Goal: Information Seeking & Learning: Learn about a topic

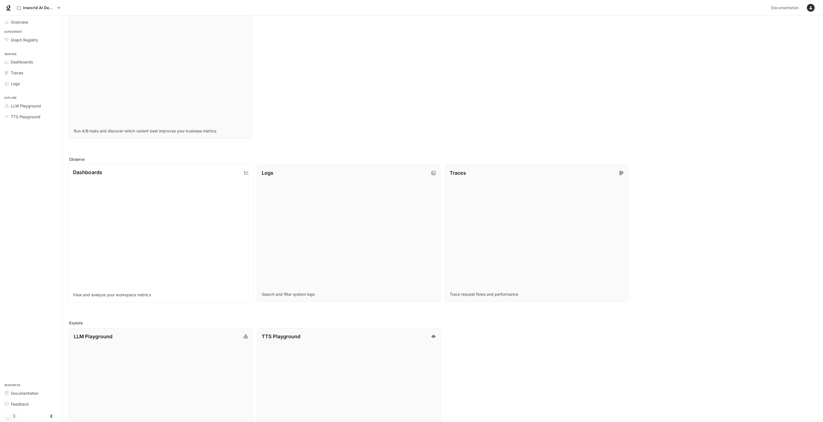
scroll to position [95, 0]
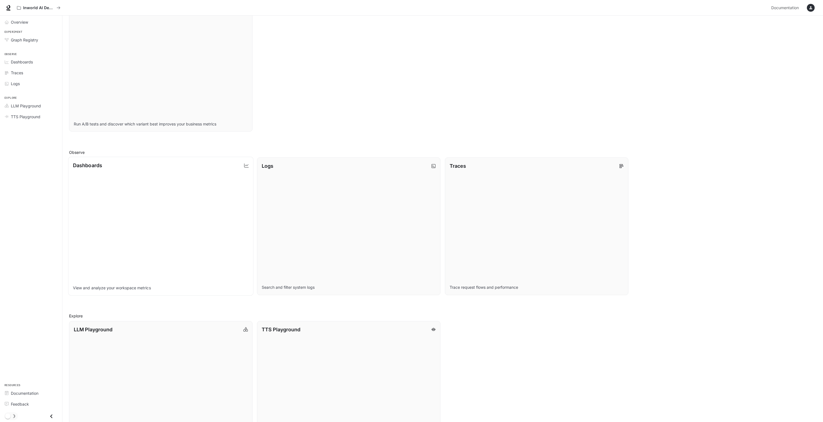
click at [169, 249] on link "Dashboards View and analyze your workspace metrics" at bounding box center [160, 226] width 185 height 139
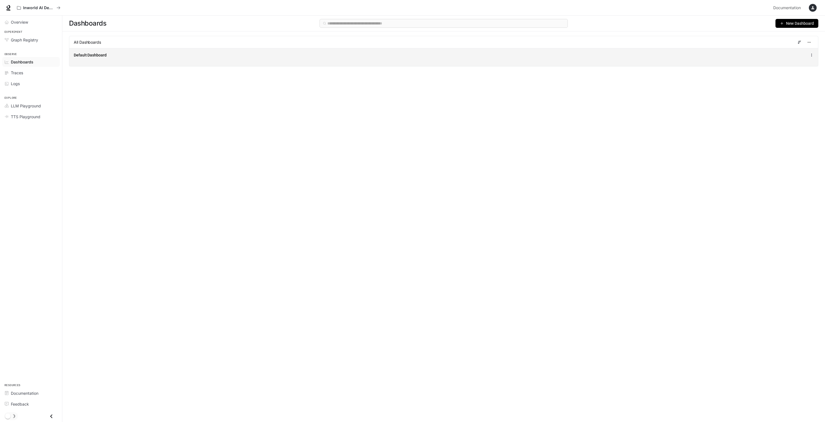
click at [91, 53] on span "Default Dashboard" at bounding box center [90, 55] width 33 height 6
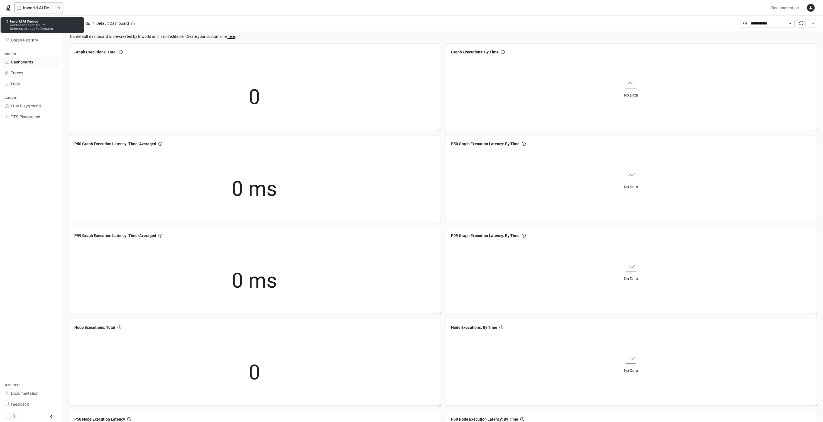
click at [22, 8] on div "Inworld AI Demos" at bounding box center [37, 8] width 40 height 5
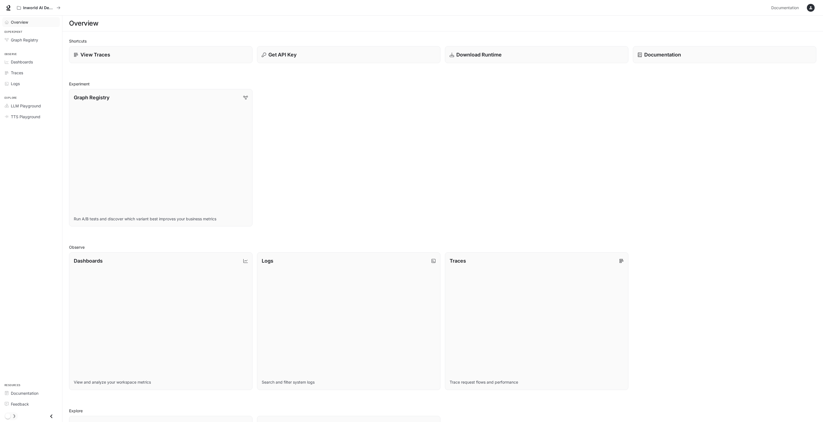
click at [23, 21] on span "Overview" at bounding box center [19, 22] width 17 height 6
click at [20, 40] on span "Graph Registry" at bounding box center [24, 40] width 27 height 6
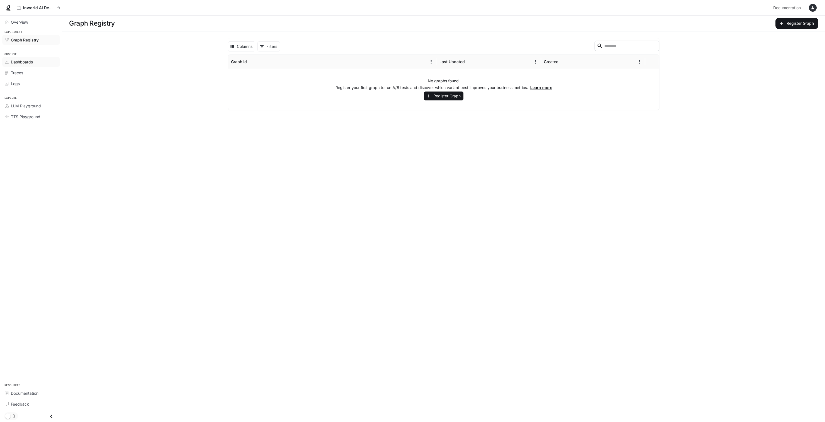
click at [21, 61] on span "Dashboards" at bounding box center [22, 62] width 22 height 6
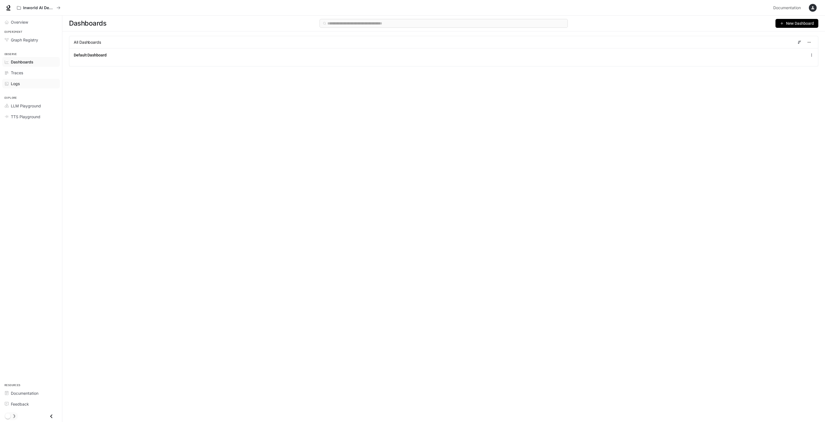
click at [17, 80] on link "Logs" at bounding box center [31, 84] width 58 height 10
click at [20, 62] on span "Dashboards" at bounding box center [22, 62] width 22 height 6
click at [790, 7] on span "Documentation" at bounding box center [787, 7] width 28 height 7
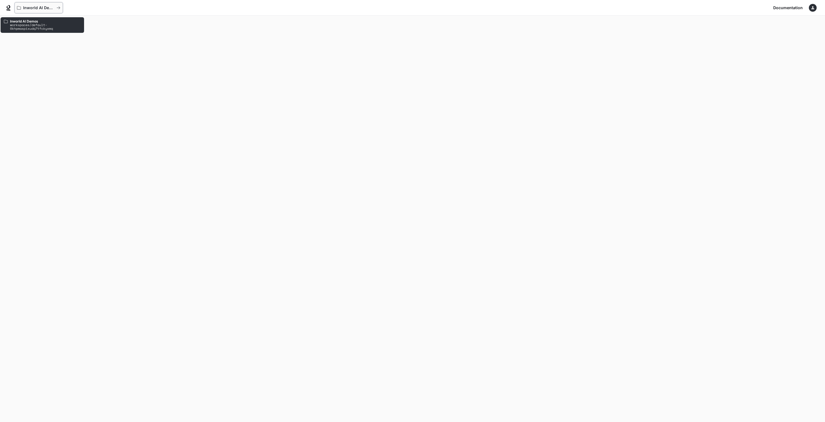
click at [31, 9] on p "Inworld AI Demos" at bounding box center [38, 8] width 31 height 5
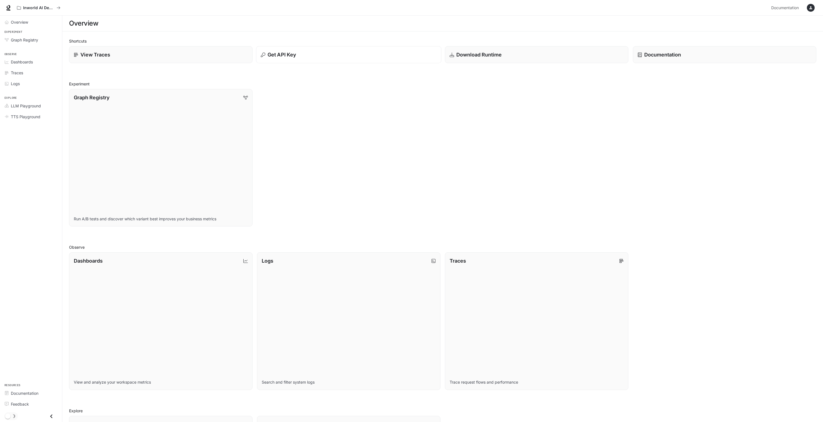
click at [292, 54] on p "Get API Key" at bounding box center [281, 55] width 28 height 8
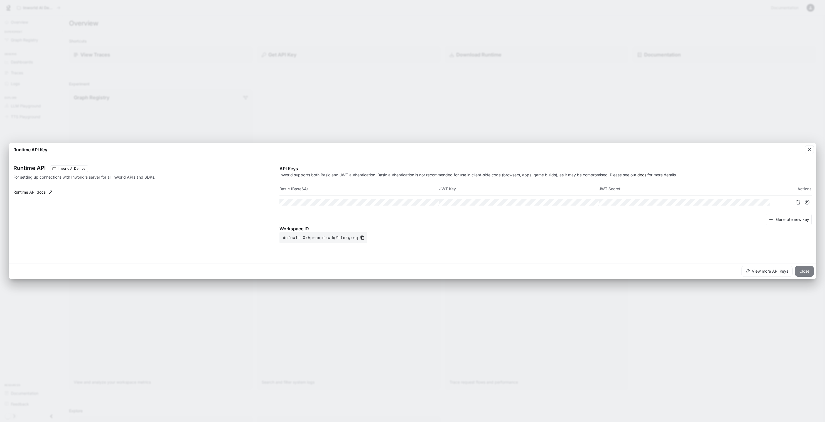
click at [801, 271] on button "Close" at bounding box center [804, 271] width 19 height 11
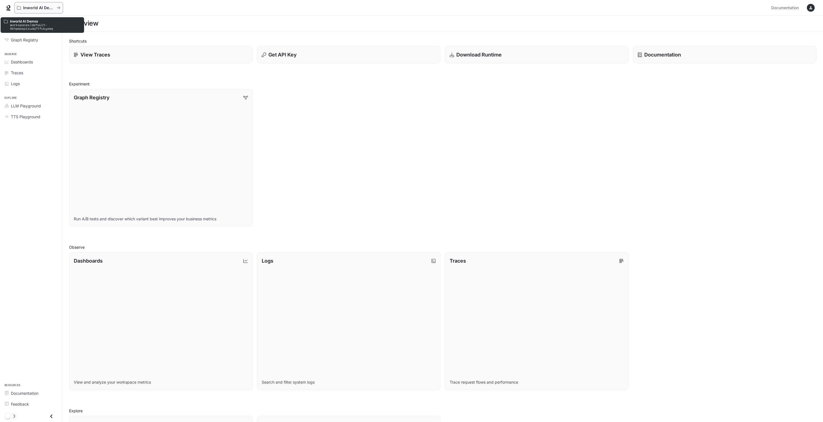
click at [42, 8] on p "Inworld AI Demos" at bounding box center [38, 8] width 31 height 5
click at [83, 51] on link "View Traces" at bounding box center [160, 54] width 185 height 17
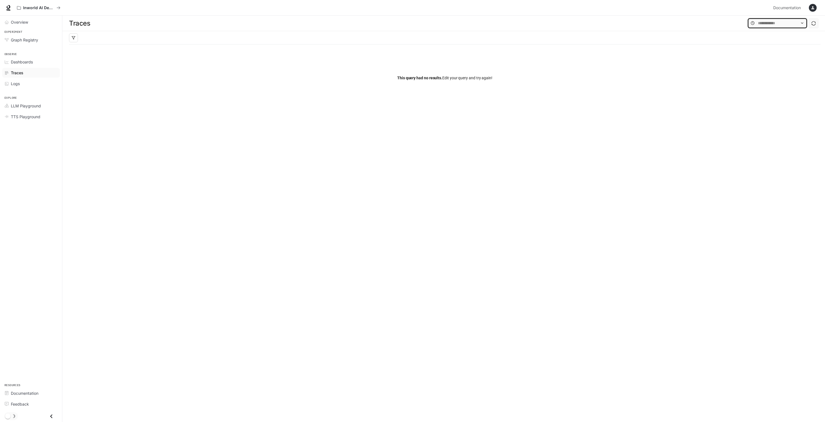
click at [758, 23] on input "text" at bounding box center [777, 23] width 39 height 6
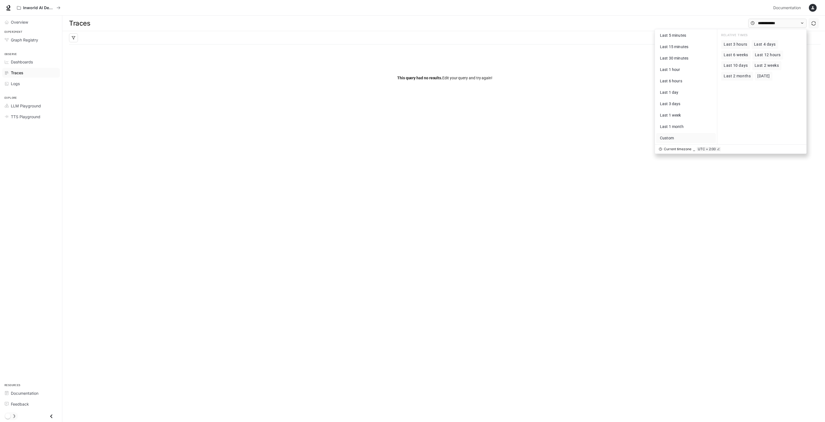
click at [670, 138] on span "Custom" at bounding box center [667, 138] width 14 height 4
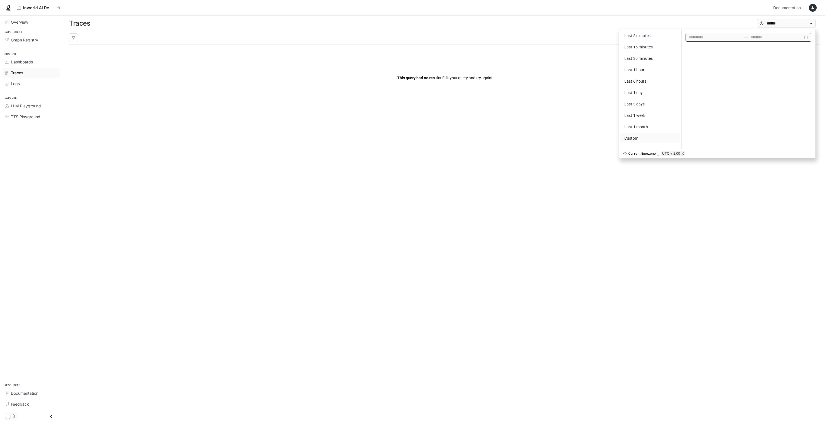
click at [714, 37] on input at bounding box center [715, 37] width 53 height 6
click at [692, 51] on span "button" at bounding box center [690, 51] width 3 height 3
type input "**********"
click at [691, 52] on span "button" at bounding box center [690, 51] width 3 height 3
click at [717, 74] on div "1" at bounding box center [715, 74] width 7 height 7
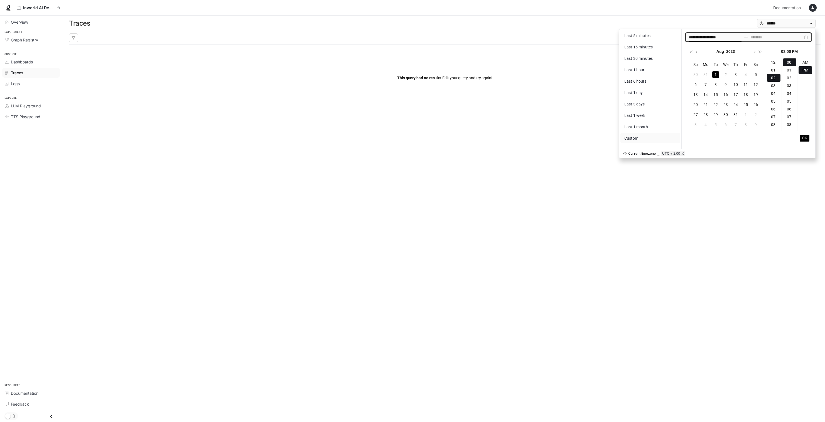
scroll to position [16, 0]
type input "**********"
click at [763, 39] on input at bounding box center [776, 37] width 53 height 6
click at [760, 37] on input at bounding box center [776, 37] width 53 height 6
click at [762, 52] on button "button" at bounding box center [760, 51] width 6 height 11
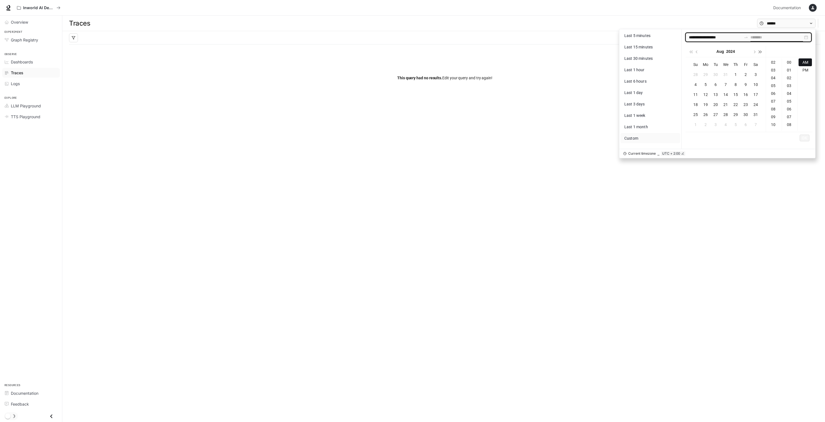
click at [762, 52] on button "button" at bounding box center [760, 51] width 6 height 11
type input "**********"
click at [706, 104] on table "Su Mo Tu We Th Fr Sa 27 28 29 30 31 1 2 3 4 5 6 7 8 9 10 11 12 13 14 15 16 17 1…" at bounding box center [725, 95] width 70 height 70
type input "**********"
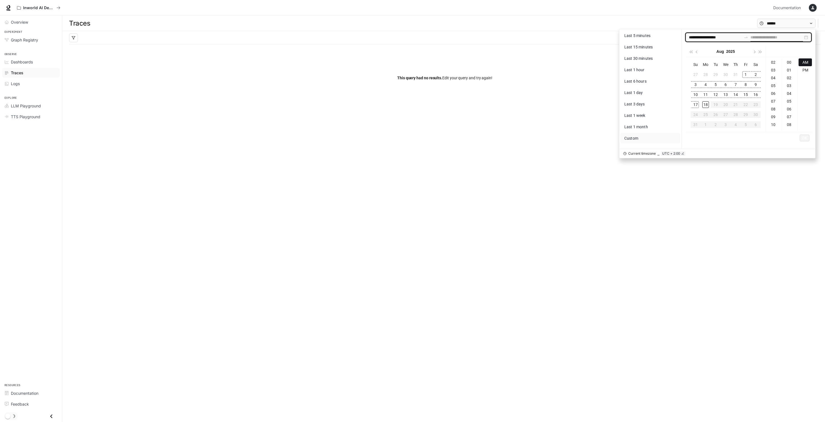
click at [696, 103] on div "17" at bounding box center [695, 104] width 7 height 7
type input "**********"
click at [801, 134] on li "OK" at bounding box center [804, 137] width 10 height 9
click at [804, 137] on span "OK" at bounding box center [804, 138] width 5 height 6
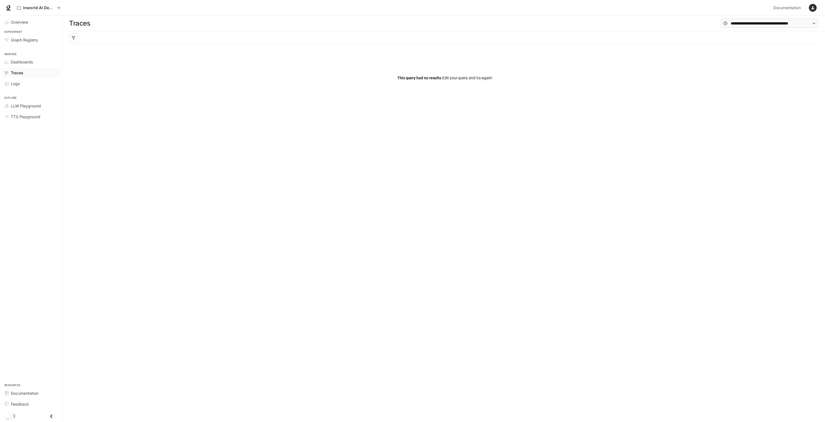
click at [9, 9] on icon at bounding box center [9, 7] width 4 height 4
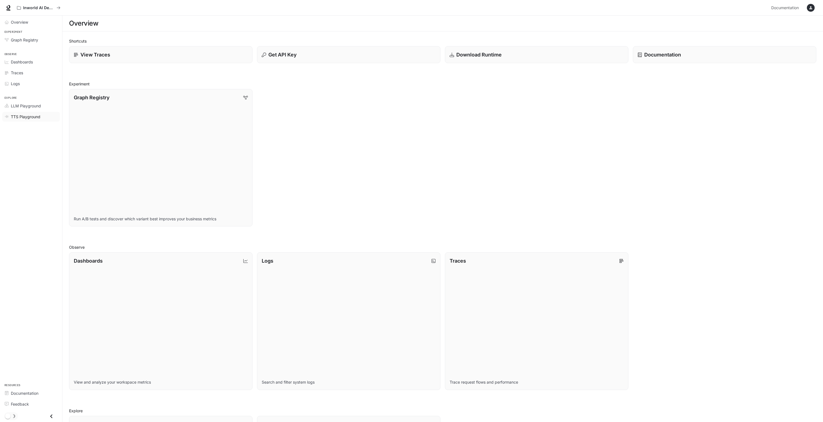
click at [24, 114] on span "TTS Playground" at bounding box center [25, 117] width 29 height 6
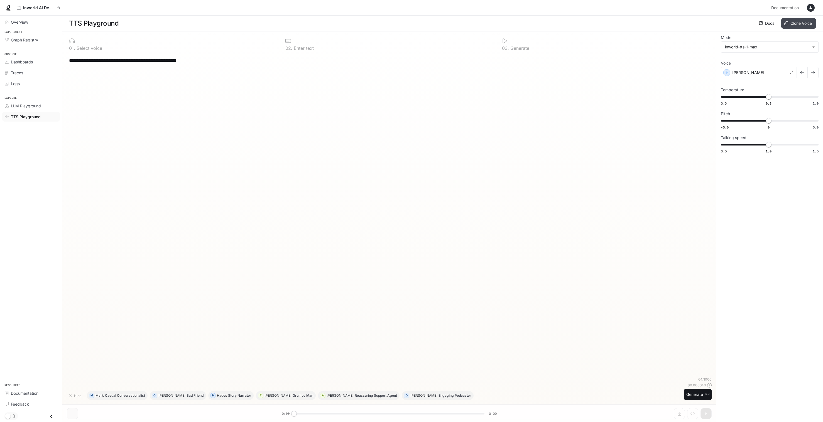
click at [793, 22] on button "Clone Voice" at bounding box center [798, 23] width 35 height 11
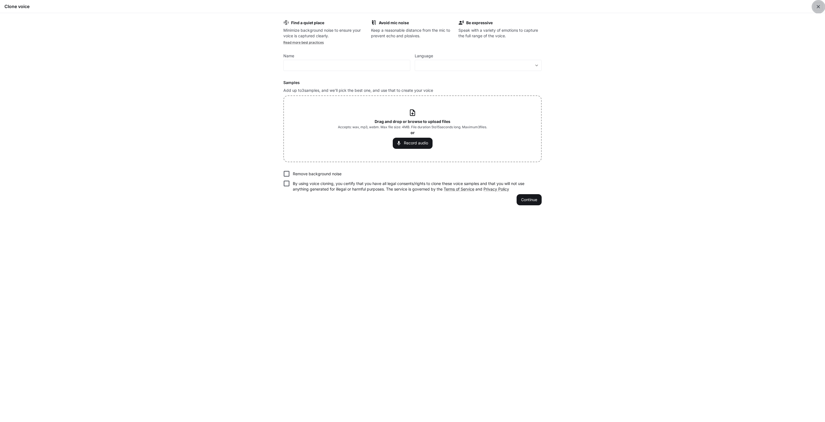
click at [817, 7] on icon "button" at bounding box center [818, 7] width 6 height 6
